Goal: Task Accomplishment & Management: Manage account settings

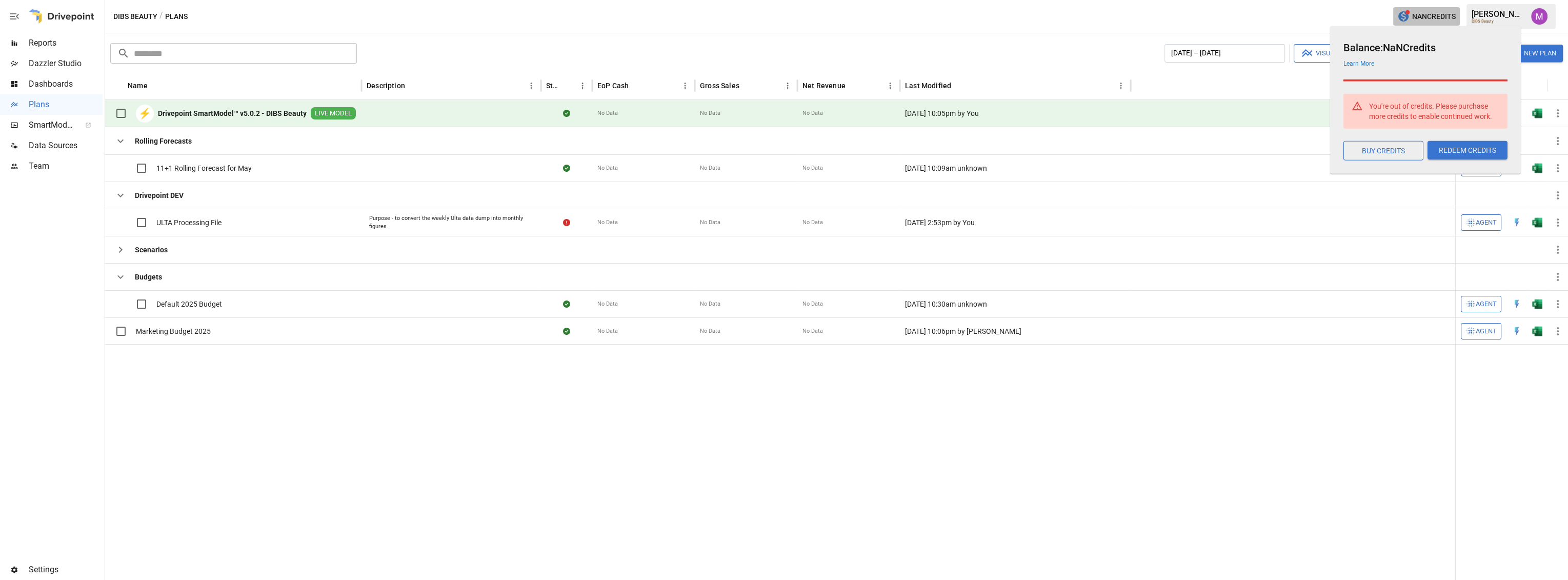
click at [1407, 23] on button "NaN Credits" at bounding box center [1427, 16] width 67 height 19
click at [1415, 18] on span "NaN Credits" at bounding box center [1434, 16] width 44 height 13
click at [1382, 46] on h6 "Balance: NaN Credits" at bounding box center [1426, 47] width 164 height 16
click at [1319, 17] on div "DIBS Beauty / Plans NaN Credits Umer M. DIBS Beauty" at bounding box center [836, 16] width 1463 height 33
click at [1430, 14] on span "NaN Credits" at bounding box center [1434, 16] width 44 height 13
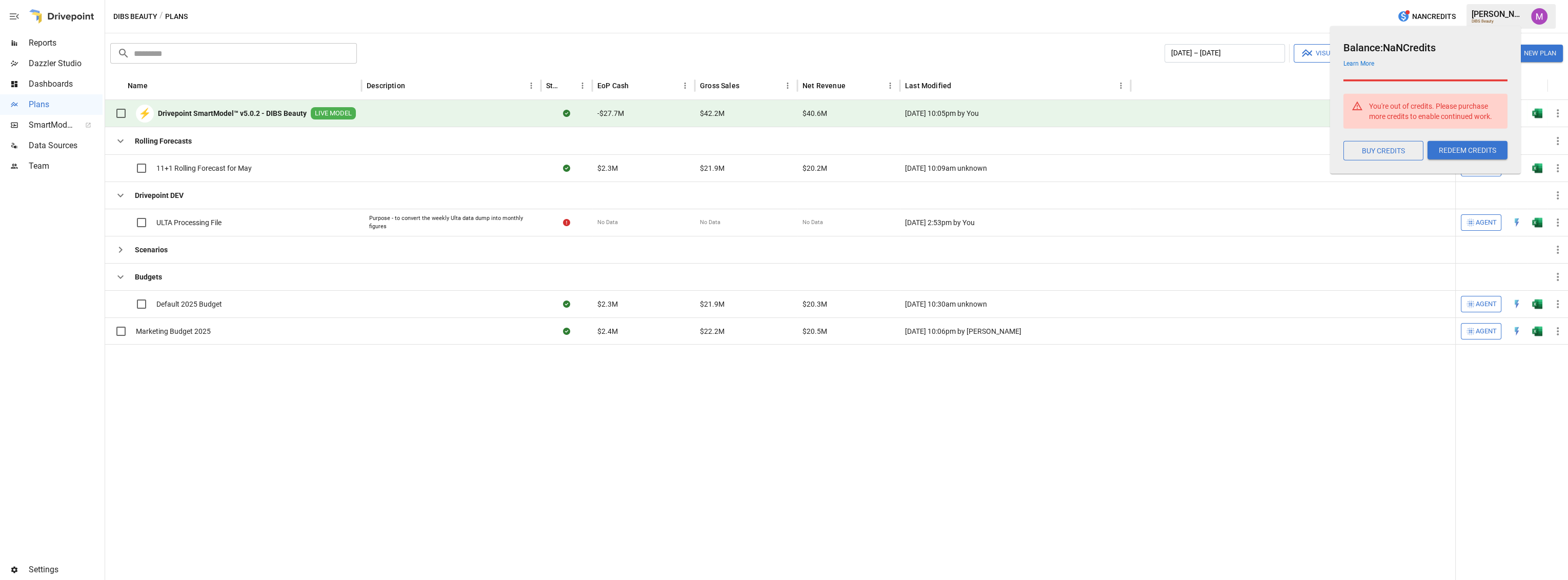
click at [1401, 46] on h6 "Balance: NaN Credits" at bounding box center [1426, 47] width 164 height 16
click at [1401, 27] on div "Balance: NaN Credits Learn More You're out of credits. Please purchase more cre…" at bounding box center [1425, 100] width 191 height 148
click at [1387, 13] on div "DIBS Beauty / Plans NaN Credits Umer M. DIBS Beauty" at bounding box center [836, 16] width 1463 height 33
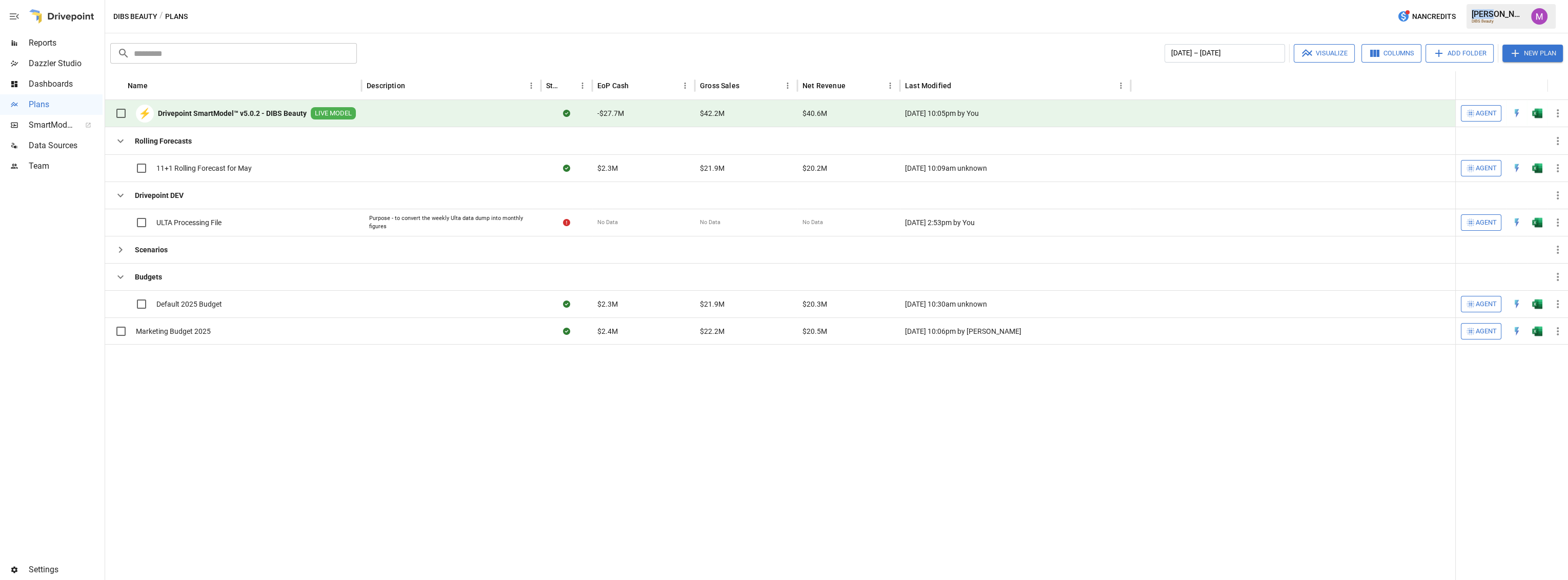
click at [1387, 13] on div "DIBS Beauty / Plans NaN Credits Umer M. DIBS Beauty" at bounding box center [836, 16] width 1463 height 33
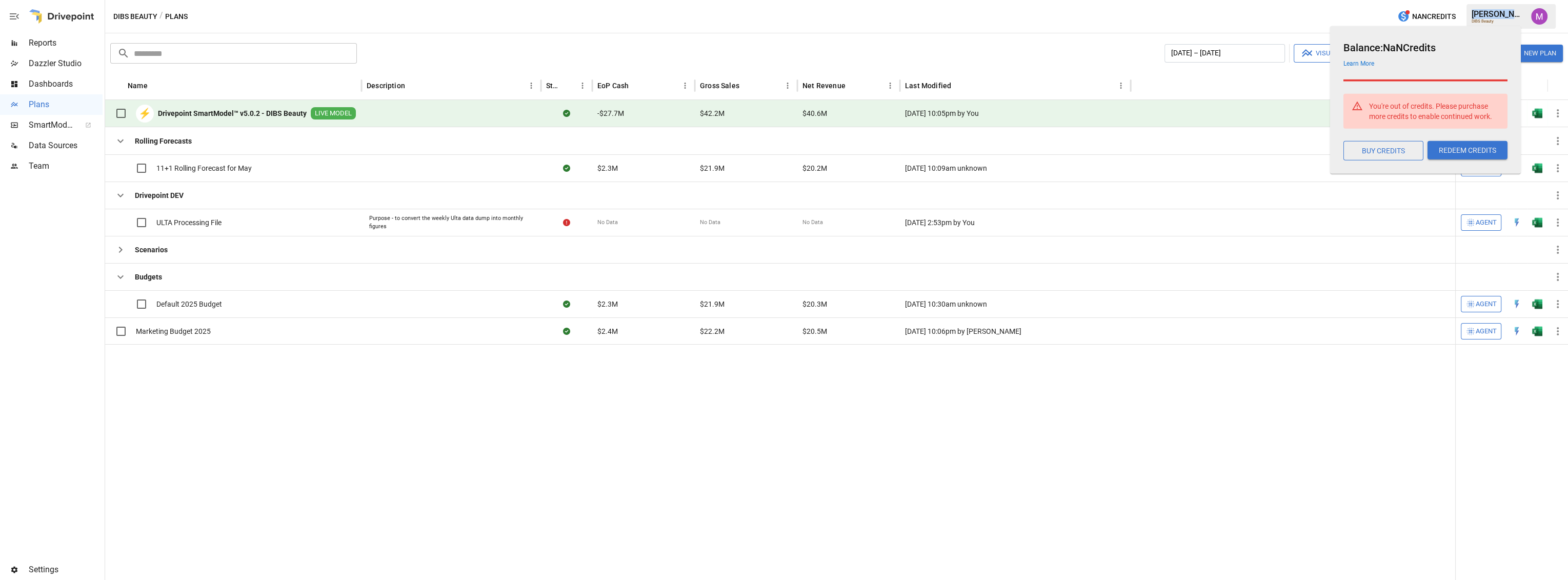
click at [1433, 13] on span "NaN Credits" at bounding box center [1434, 16] width 44 height 13
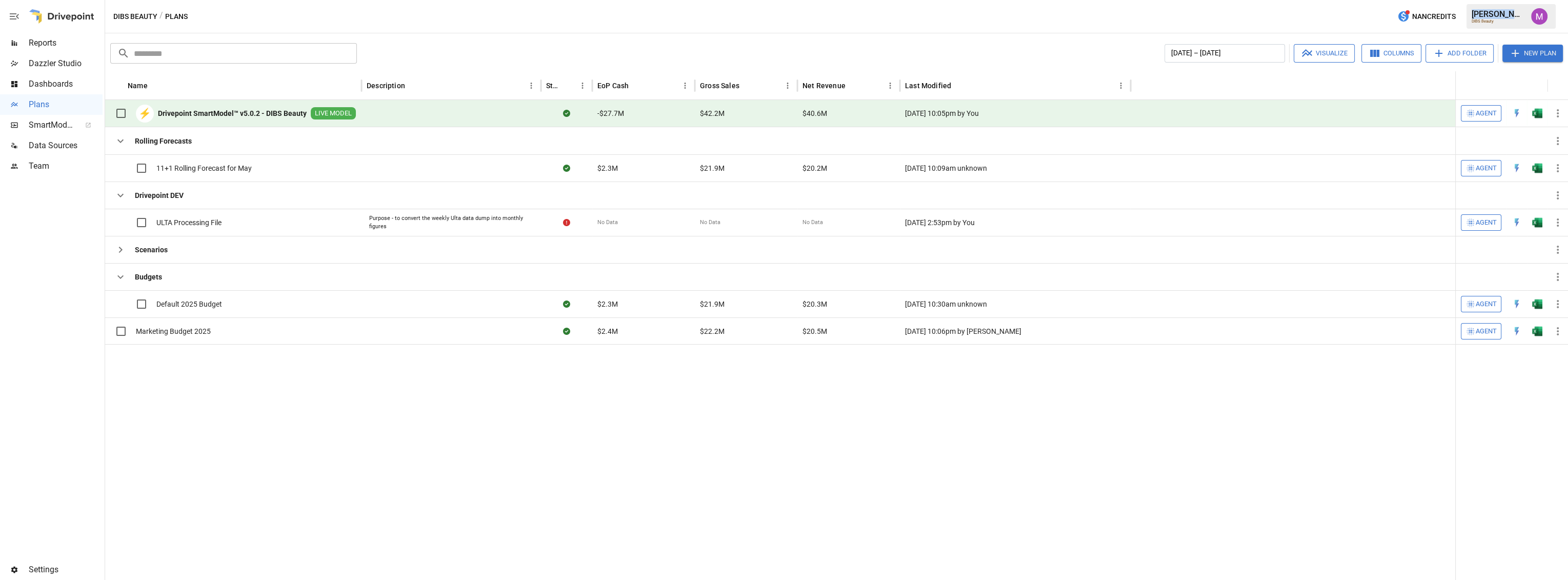
click at [1548, 12] on button "button" at bounding box center [1539, 16] width 29 height 29
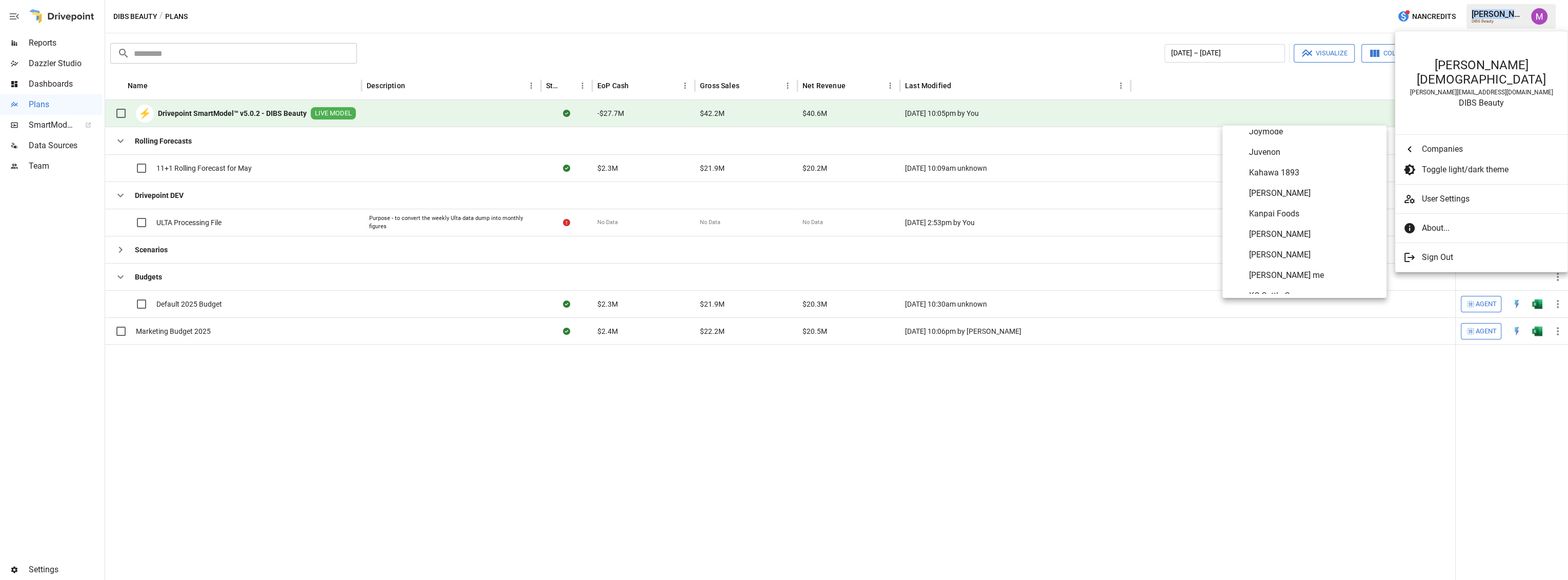
scroll to position [2815, 0]
click at [1282, 232] on span "[PERSON_NAME]" at bounding box center [1314, 237] width 129 height 12
